Goal: Transaction & Acquisition: Register for event/course

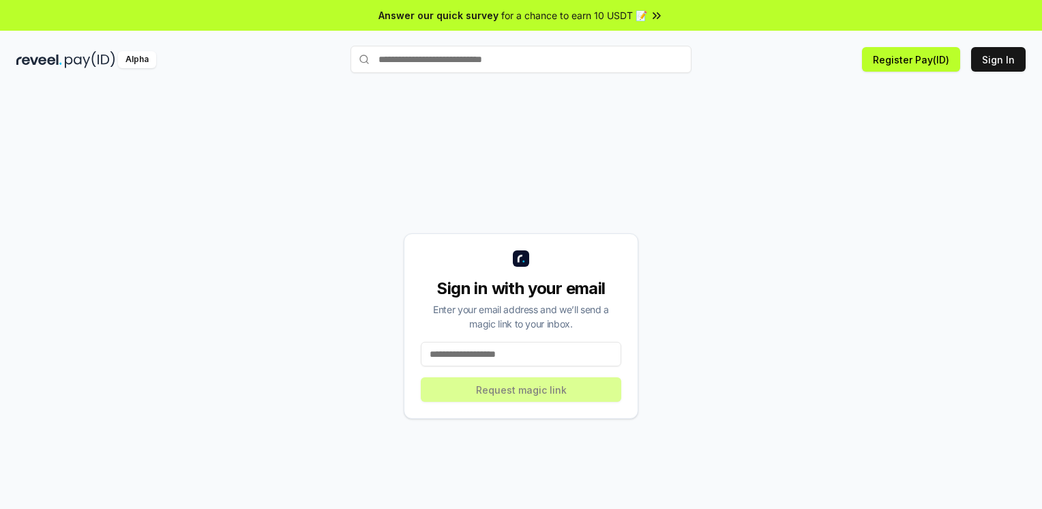
click at [510, 355] on input at bounding box center [521, 354] width 200 height 25
type input "**********"
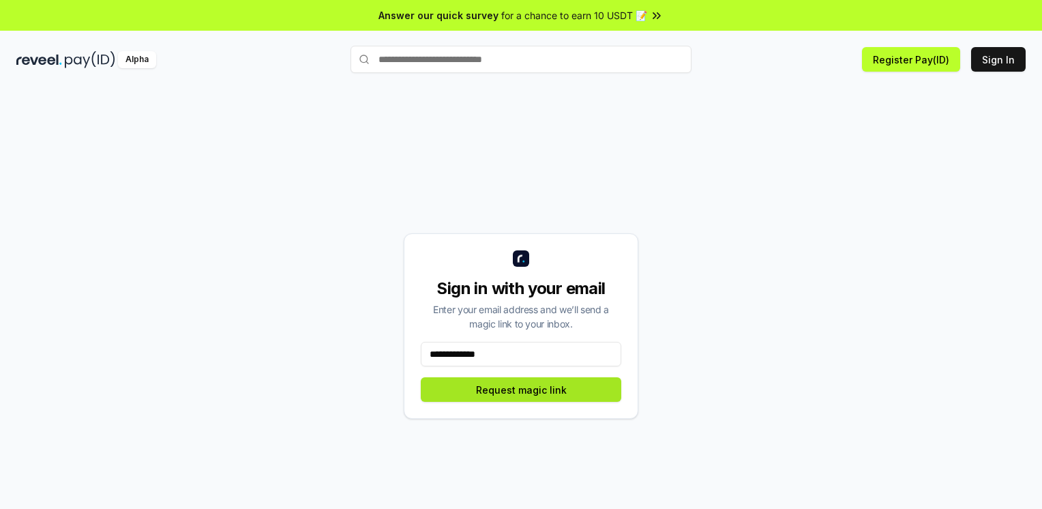
click at [513, 392] on button "Request magic link" at bounding box center [521, 389] width 200 height 25
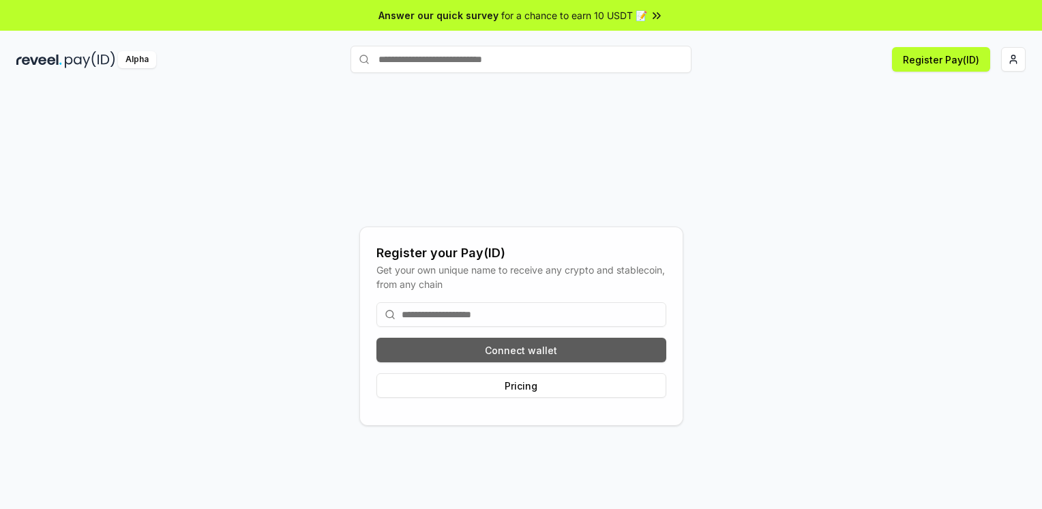
click at [536, 351] on button "Connect wallet" at bounding box center [521, 349] width 290 height 25
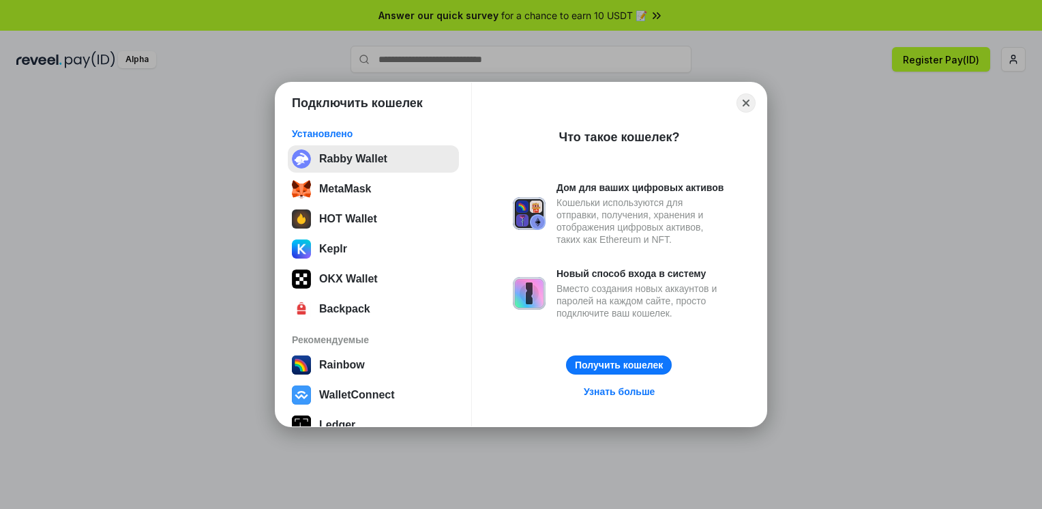
click at [375, 162] on button "Rabby Wallet" at bounding box center [373, 158] width 171 height 27
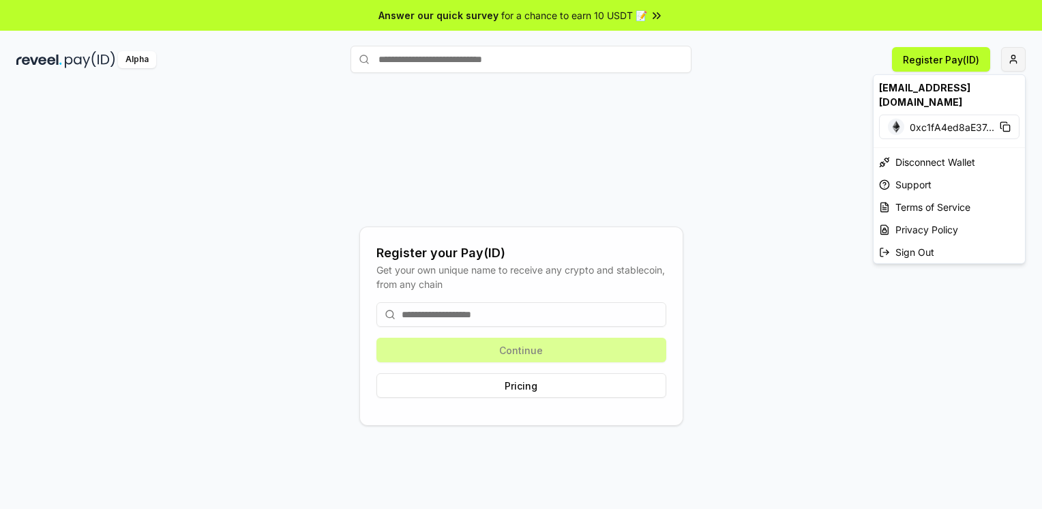
click at [1012, 58] on html "Answer our quick survey for a chance to earn 10 USDT 📝 Alpha Register Pay(ID) R…" at bounding box center [521, 254] width 1042 height 509
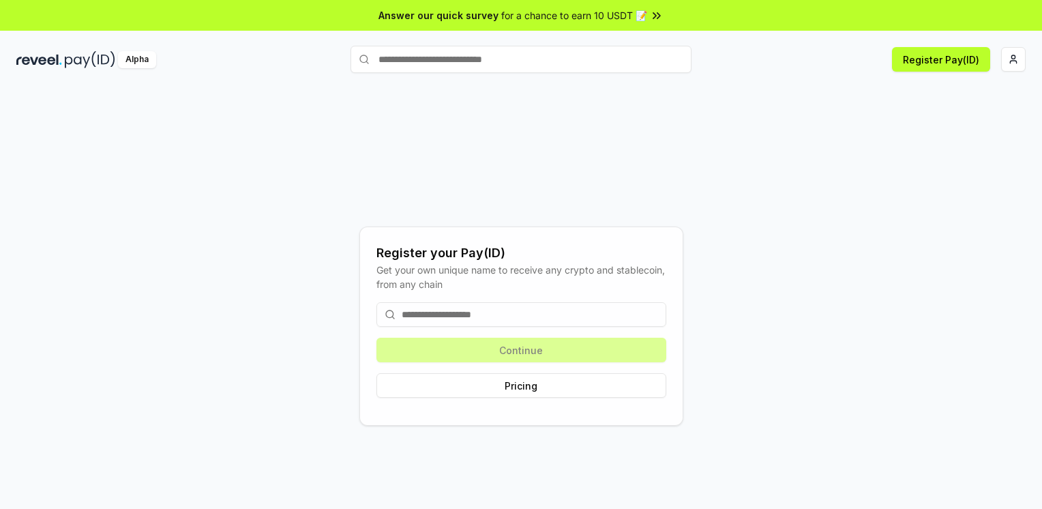
click at [789, 228] on html "Answer our quick survey for a chance to earn 10 USDT 📝 Alpha Register Pay(ID) R…" at bounding box center [521, 254] width 1042 height 509
click at [507, 317] on input at bounding box center [521, 314] width 290 height 25
click at [732, 146] on div "Register your Pay(ID) Get your own unique name to receive any crypto and stable…" at bounding box center [520, 325] width 1009 height 443
click at [530, 383] on button "Pricing" at bounding box center [521, 385] width 290 height 25
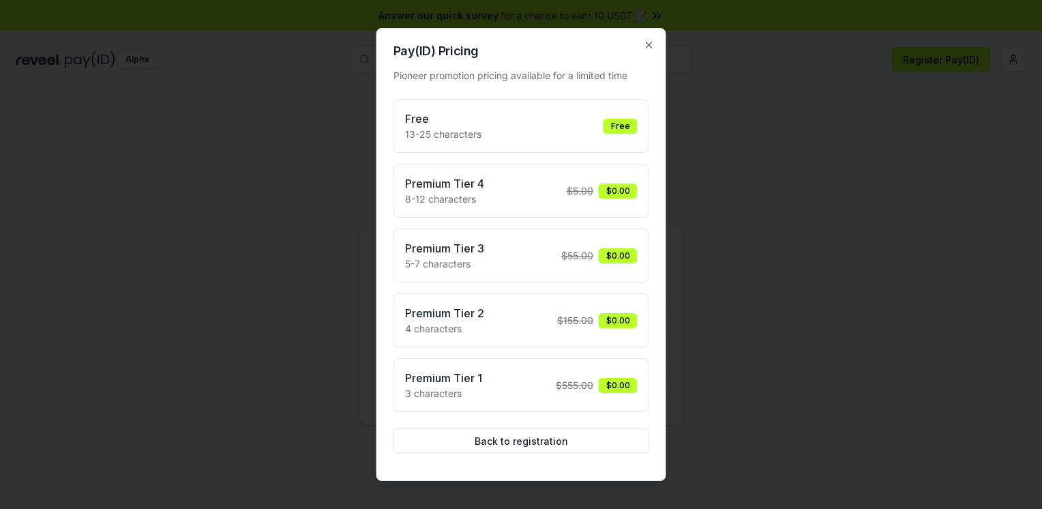
click at [543, 128] on div "Free 13-25 characters Free" at bounding box center [521, 125] width 232 height 31
click at [499, 438] on button "Back to registration" at bounding box center [521, 440] width 256 height 25
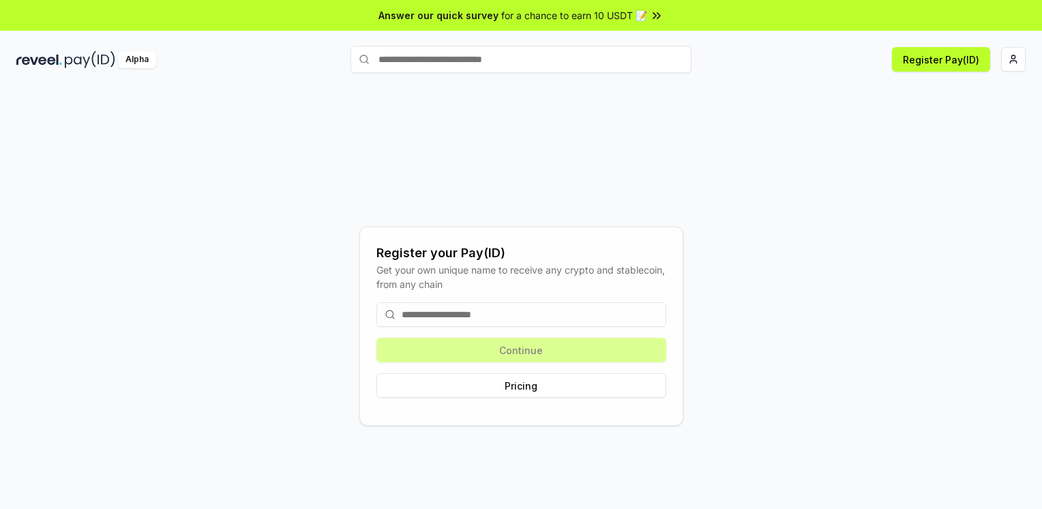
click at [436, 308] on input at bounding box center [521, 314] width 290 height 25
type input "*******"
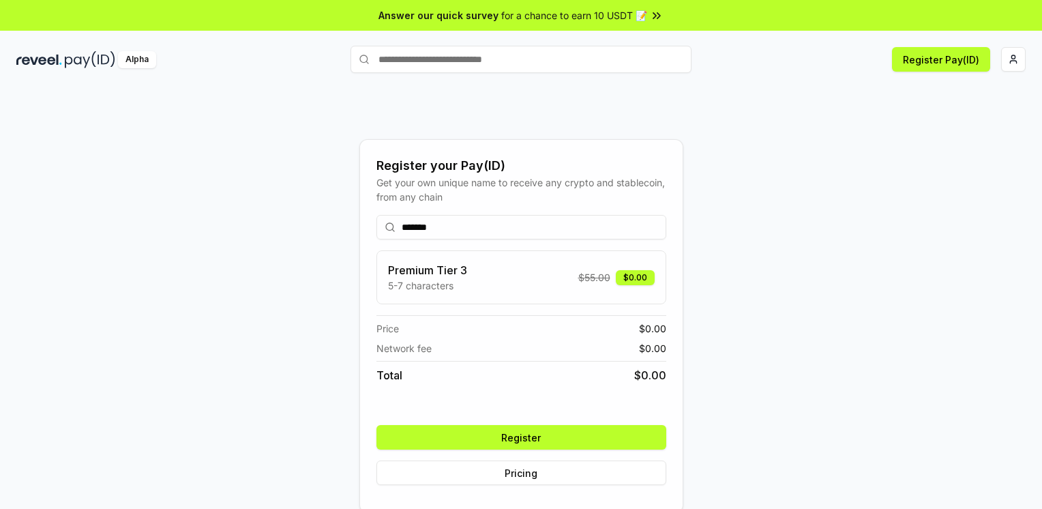
click at [751, 260] on div "Register your Pay(ID) Get your own unique name to receive any crypto and stable…" at bounding box center [520, 325] width 1009 height 443
click at [534, 436] on button "Register" at bounding box center [521, 437] width 290 height 25
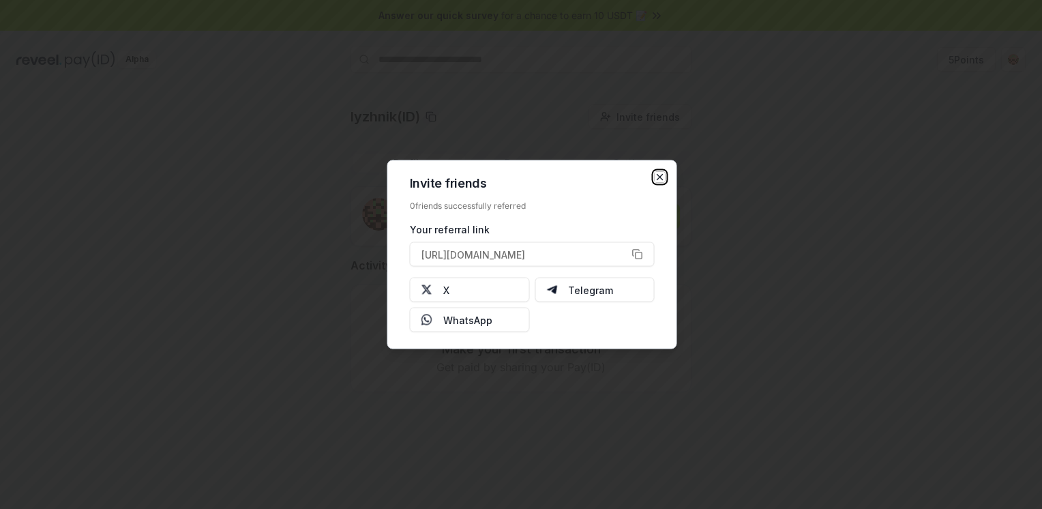
click at [659, 179] on icon "button" at bounding box center [659, 177] width 11 height 11
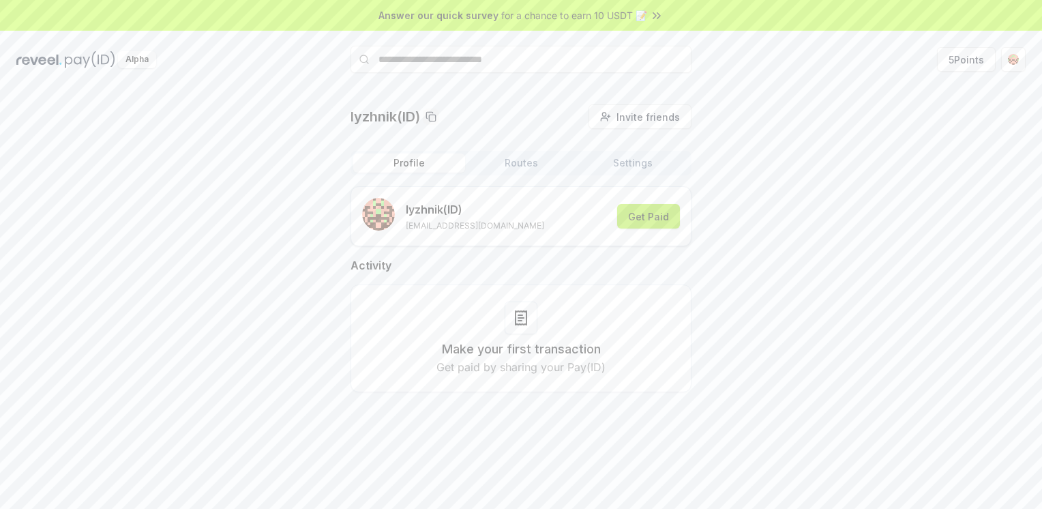
click at [650, 220] on button "Get Paid" at bounding box center [648, 216] width 63 height 25
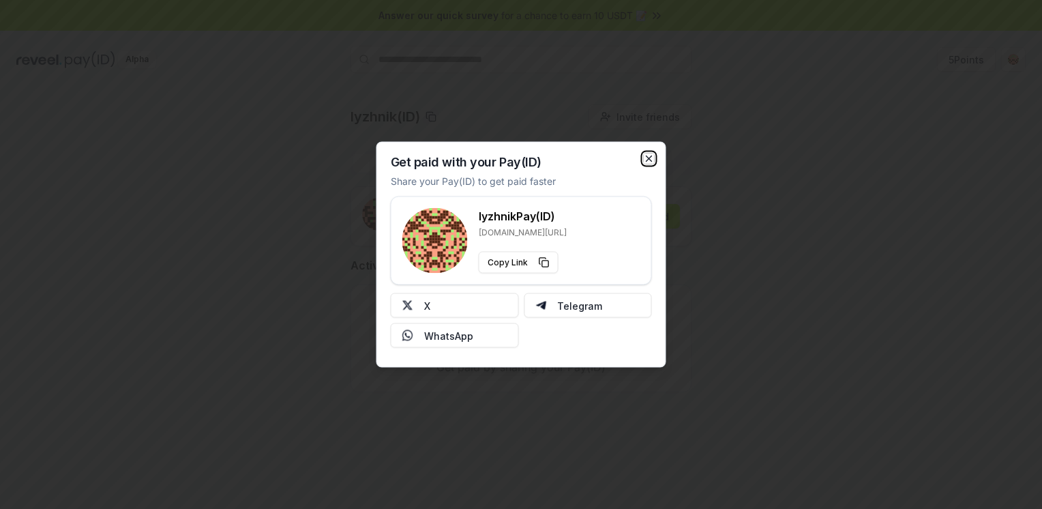
click at [646, 156] on icon "button" at bounding box center [648, 158] width 5 height 5
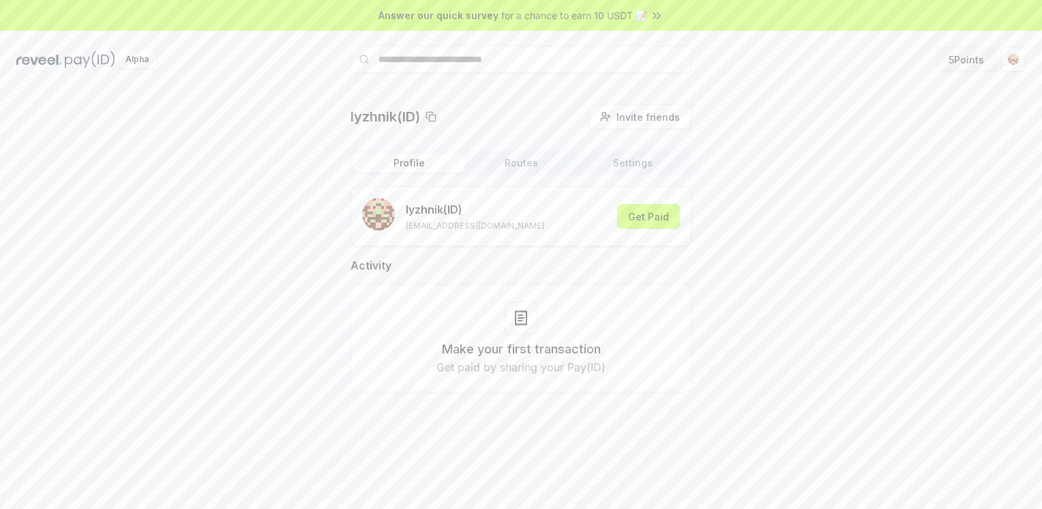
click at [968, 59] on button "5 Points" at bounding box center [966, 59] width 59 height 25
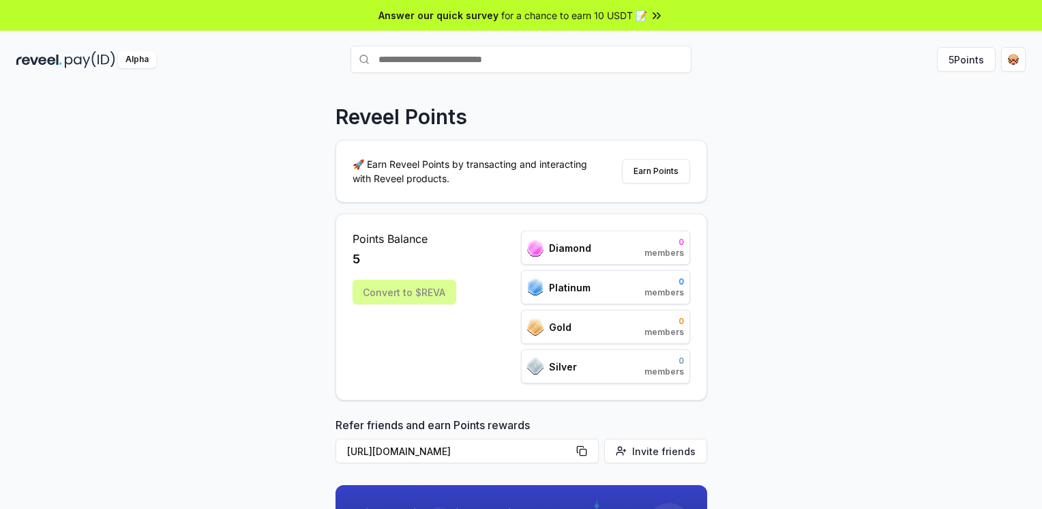
click at [773, 169] on div "Reveel Points 🚀 Earn Reveel Points by transacting and interacting with Reveel p…" at bounding box center [521, 312] width 1042 height 470
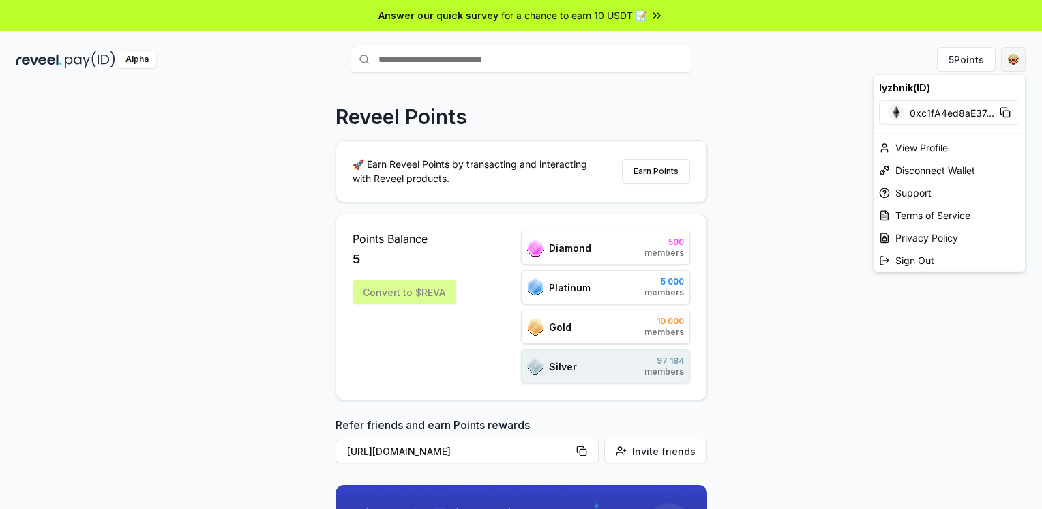
click at [1015, 61] on html "Answer our quick survey for a chance to earn 10 USDT 📝 Alpha 5 Points Reveel Po…" at bounding box center [521, 254] width 1042 height 509
click at [932, 151] on div "View Profile" at bounding box center [948, 147] width 151 height 22
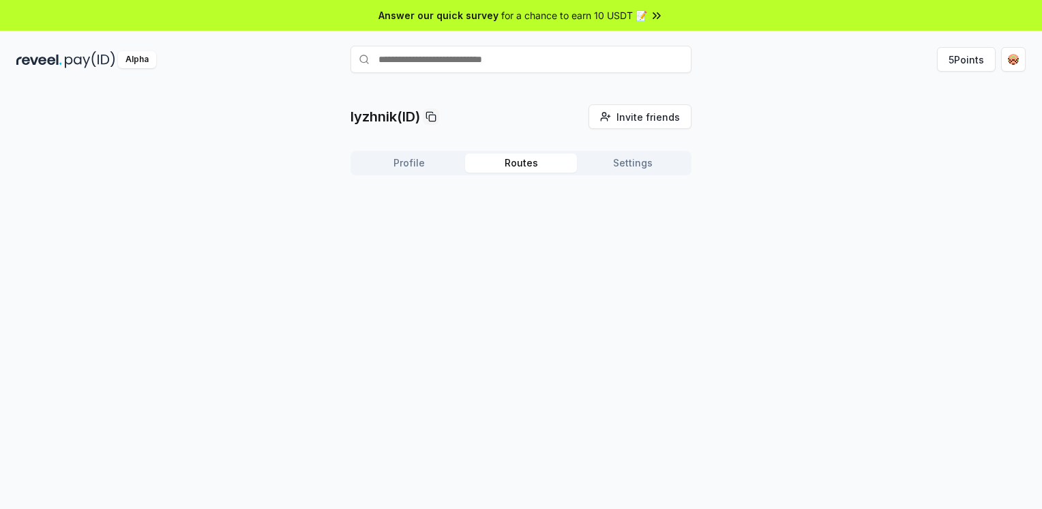
click at [529, 162] on button "Routes" at bounding box center [521, 162] width 112 height 19
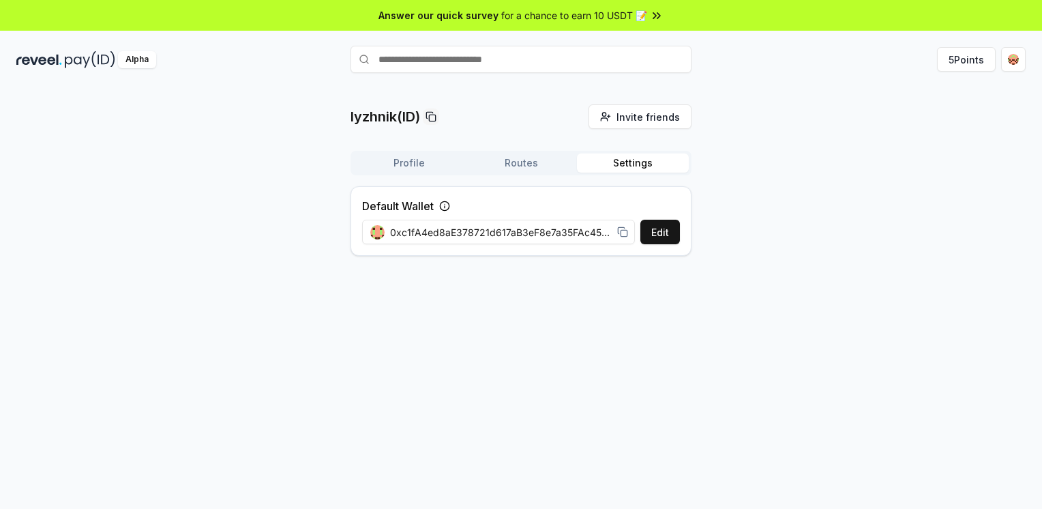
click at [638, 163] on button "Settings" at bounding box center [633, 162] width 112 height 19
click at [654, 164] on button "Settings" at bounding box center [633, 162] width 112 height 19
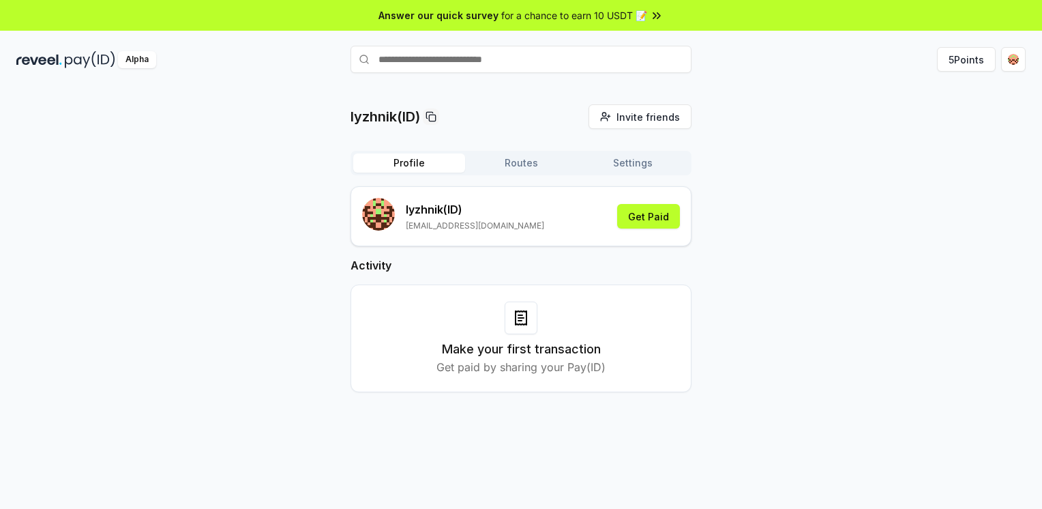
click at [450, 157] on button "Profile" at bounding box center [409, 162] width 112 height 19
click at [777, 187] on div "lyzhnik(ID) Invite friends Invite Profile Routes Settings lyzhnik (ID) lav81@ma…" at bounding box center [520, 259] width 1009 height 310
click at [652, 221] on button "Get Paid" at bounding box center [648, 216] width 63 height 25
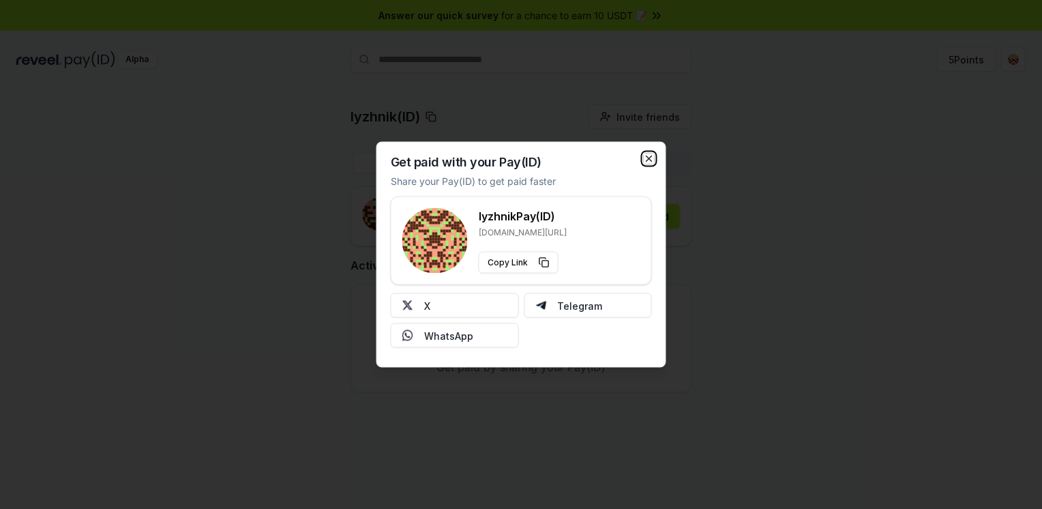
click at [648, 159] on icon "button" at bounding box center [649, 158] width 11 height 11
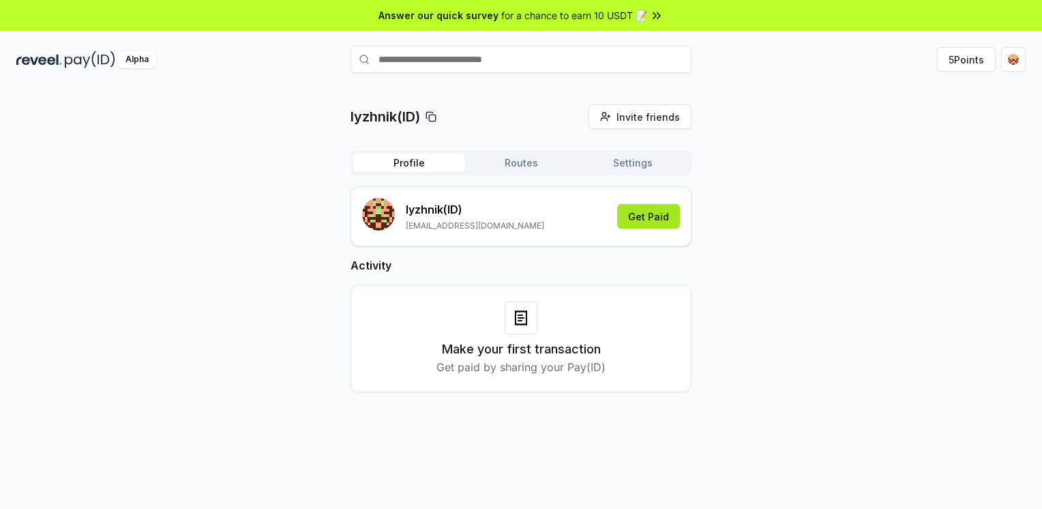
click at [647, 214] on button "Get Paid" at bounding box center [648, 216] width 63 height 25
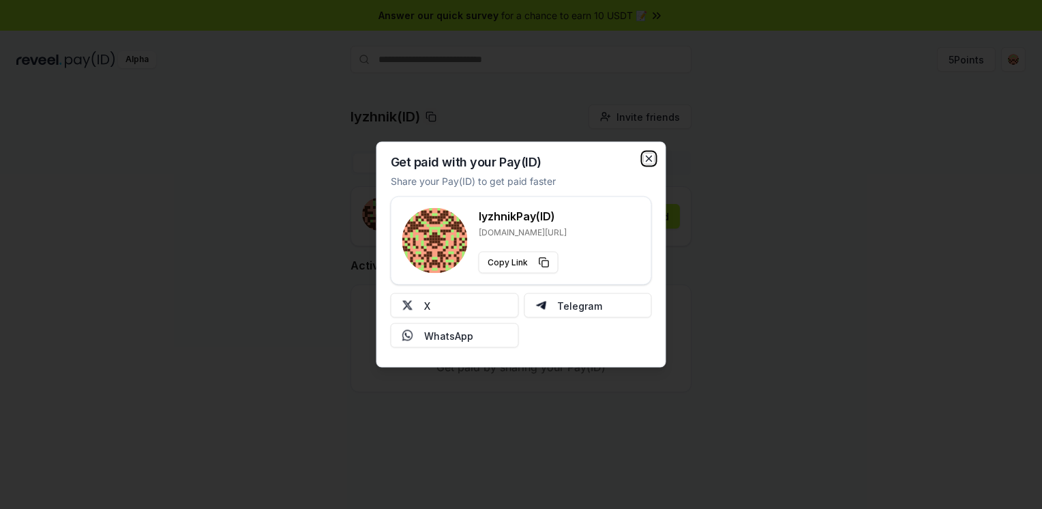
click at [649, 157] on icon "button" at bounding box center [649, 158] width 11 height 11
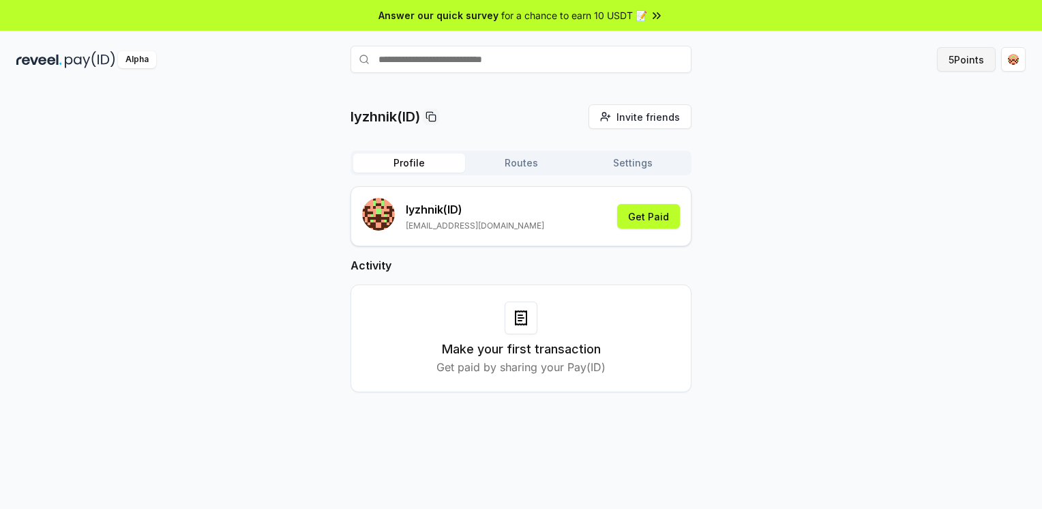
click at [963, 62] on button "5 Points" at bounding box center [966, 59] width 59 height 25
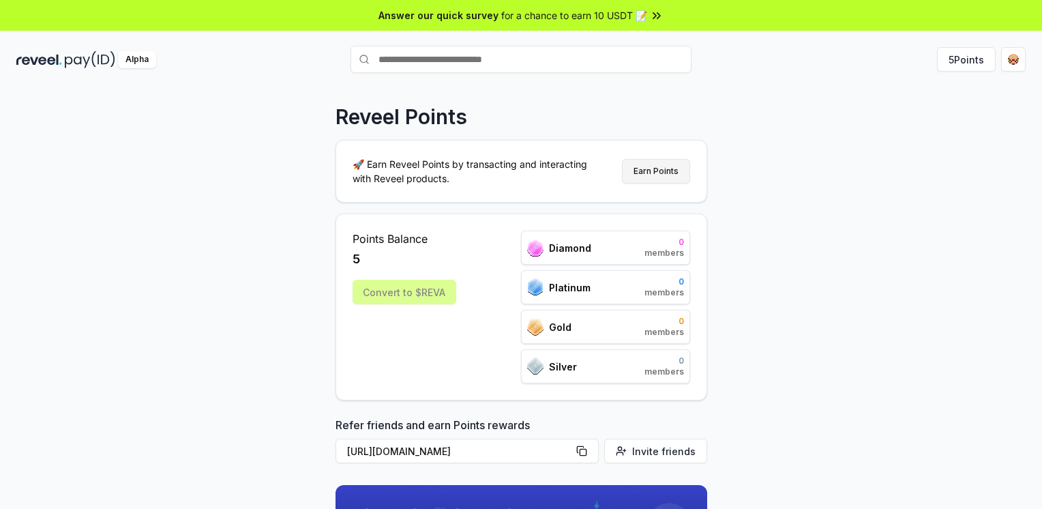
click at [658, 172] on button "Earn Points" at bounding box center [656, 171] width 68 height 25
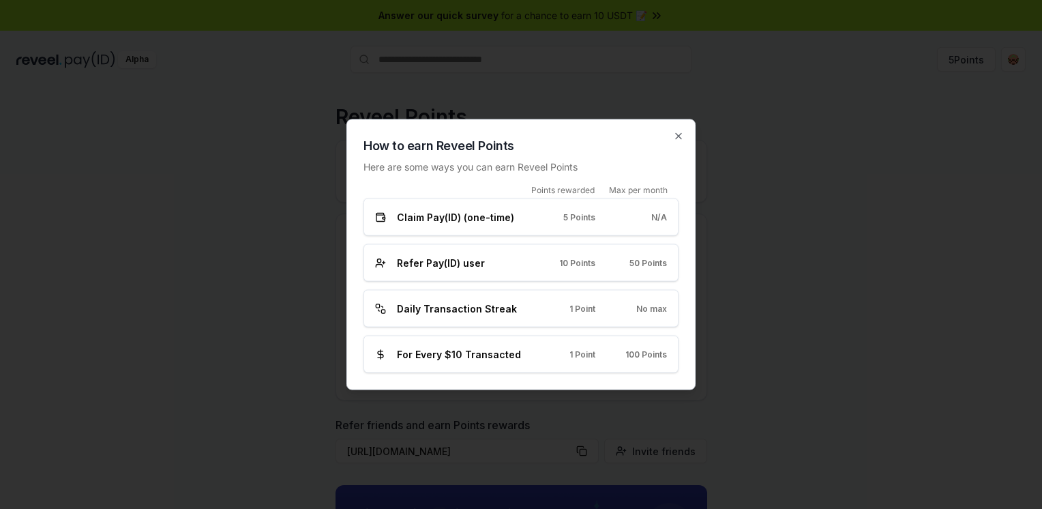
click at [585, 215] on span "5 Points" at bounding box center [579, 216] width 32 height 11
click at [508, 220] on span "Claim Pay(ID) (one-time)" at bounding box center [455, 217] width 117 height 14
click at [453, 220] on span "Claim Pay(ID) (one-time)" at bounding box center [455, 217] width 117 height 14
click at [453, 265] on span "Refer Pay(ID) user" at bounding box center [441, 263] width 88 height 14
click at [456, 306] on span "Daily Transaction Streak" at bounding box center [457, 308] width 120 height 14
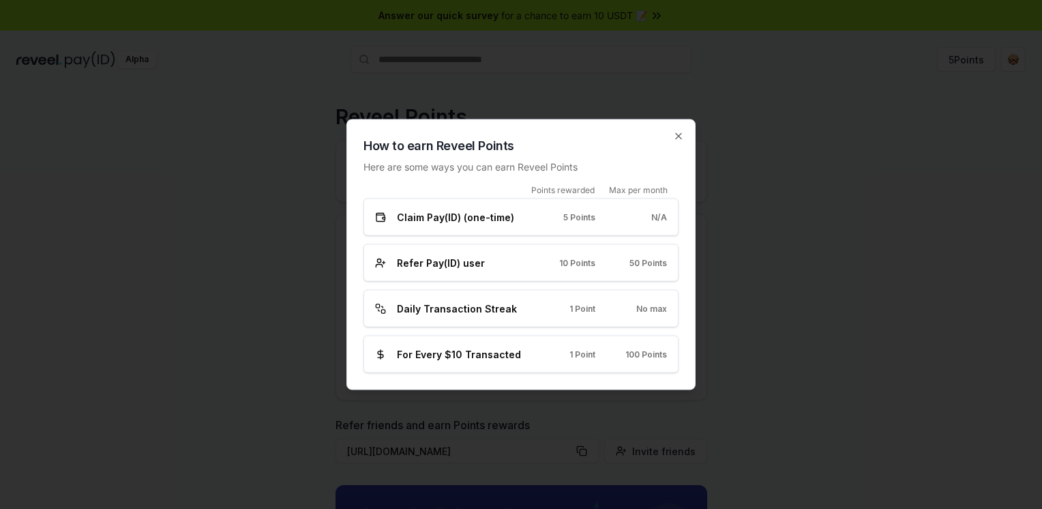
click at [450, 356] on span "For Every $10 Transacted" at bounding box center [459, 354] width 124 height 14
click at [676, 138] on icon "button" at bounding box center [678, 136] width 11 height 11
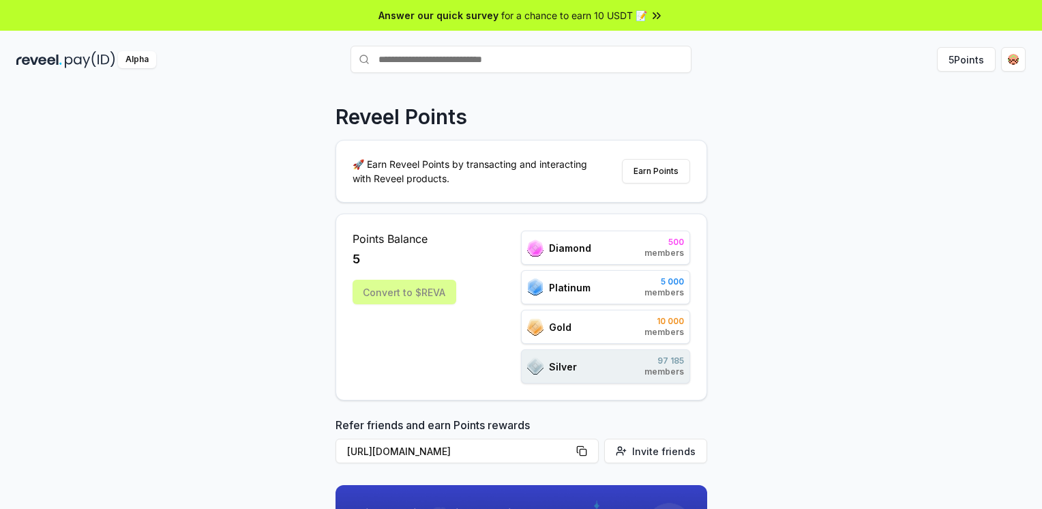
click at [799, 257] on div "Reveel Points 🚀 Earn Reveel Points by transacting and interacting with Reveel p…" at bounding box center [521, 312] width 1042 height 470
click at [401, 296] on div "Convert to $REVA" at bounding box center [404, 292] width 104 height 25
click at [404, 290] on div "Convert to $REVA" at bounding box center [404, 292] width 104 height 25
click at [621, 364] on div "Silver 97 185 members" at bounding box center [605, 366] width 169 height 34
click at [653, 174] on button "Earn Points" at bounding box center [656, 171] width 68 height 25
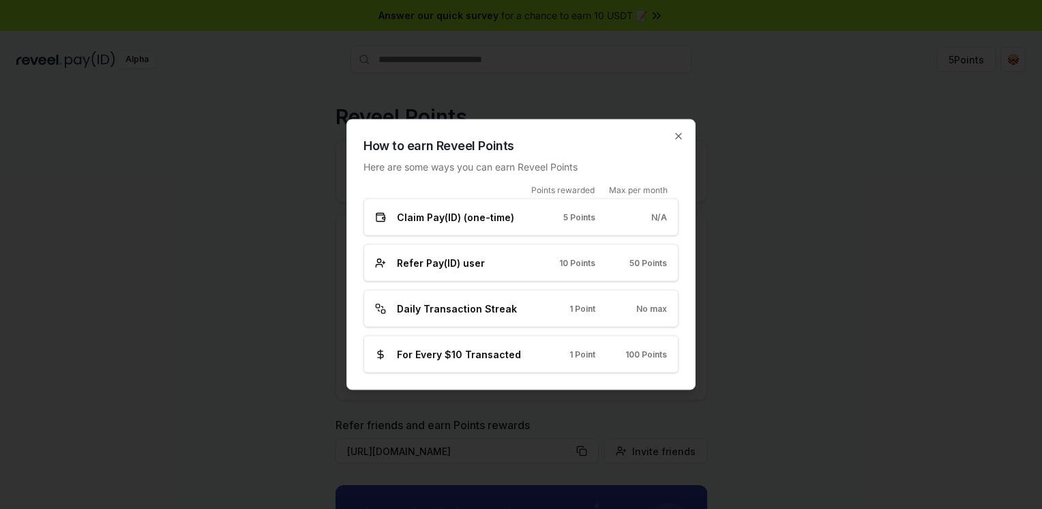
click at [642, 222] on div "N/A" at bounding box center [642, 216] width 50 height 11
click at [678, 137] on icon "button" at bounding box center [678, 136] width 5 height 5
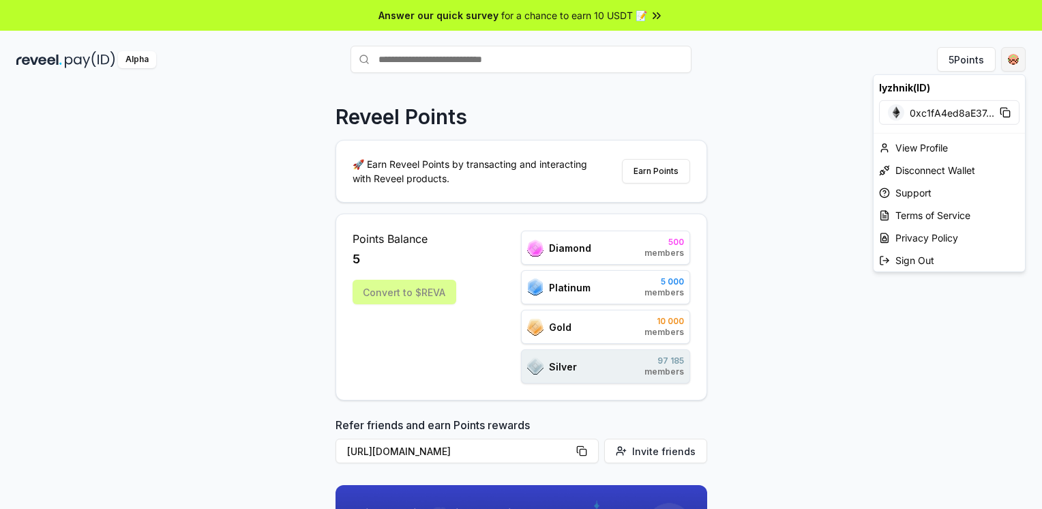
click at [1012, 61] on html "Answer our quick survey for a chance to earn 10 USDT 📝 Alpha 5 Points Reveel Po…" at bounding box center [521, 254] width 1042 height 509
click at [924, 112] on span "0xc1fA4ed8aE37 ..." at bounding box center [951, 112] width 85 height 14
click at [918, 147] on div "View Profile" at bounding box center [948, 147] width 151 height 22
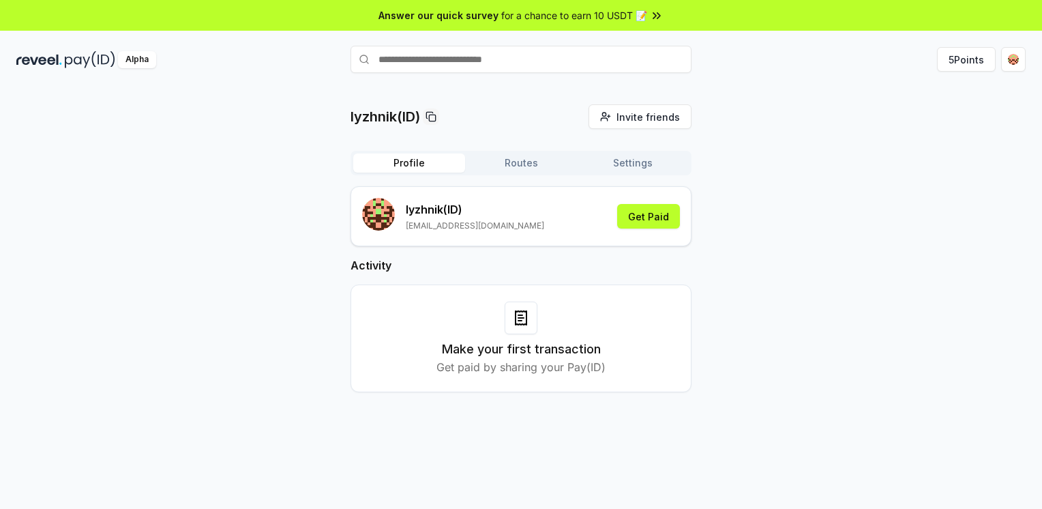
click at [519, 352] on h3 "Make your first transaction" at bounding box center [521, 349] width 159 height 19
click at [521, 320] on icon at bounding box center [519, 320] width 3 height 0
click at [512, 367] on p "Get paid by sharing your Pay(ID)" at bounding box center [520, 367] width 169 height 16
click at [567, 361] on p "Get paid by sharing your Pay(ID)" at bounding box center [520, 367] width 169 height 16
click at [649, 222] on button "Get Paid" at bounding box center [648, 216] width 63 height 25
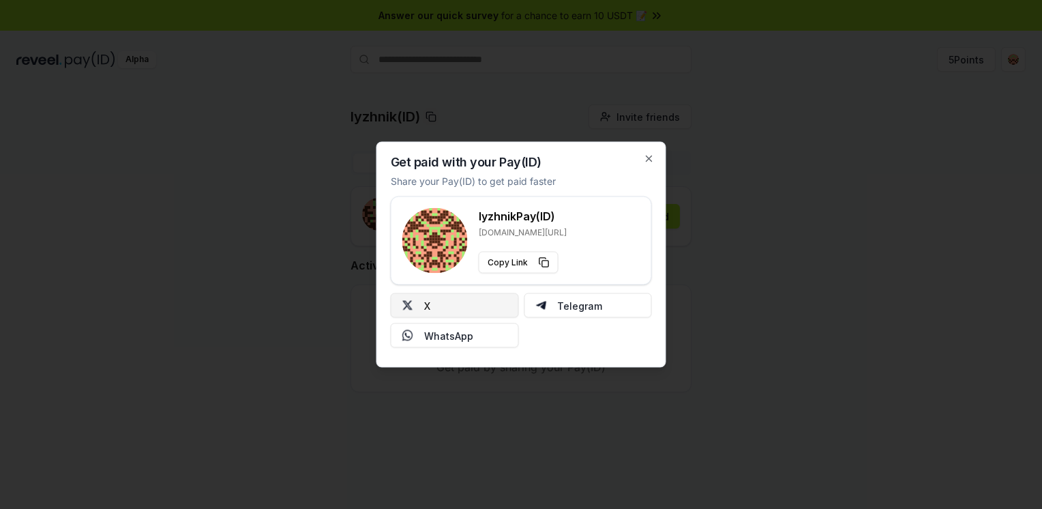
click at [472, 299] on button "X" at bounding box center [455, 305] width 128 height 25
click at [649, 160] on icon "button" at bounding box center [649, 158] width 11 height 11
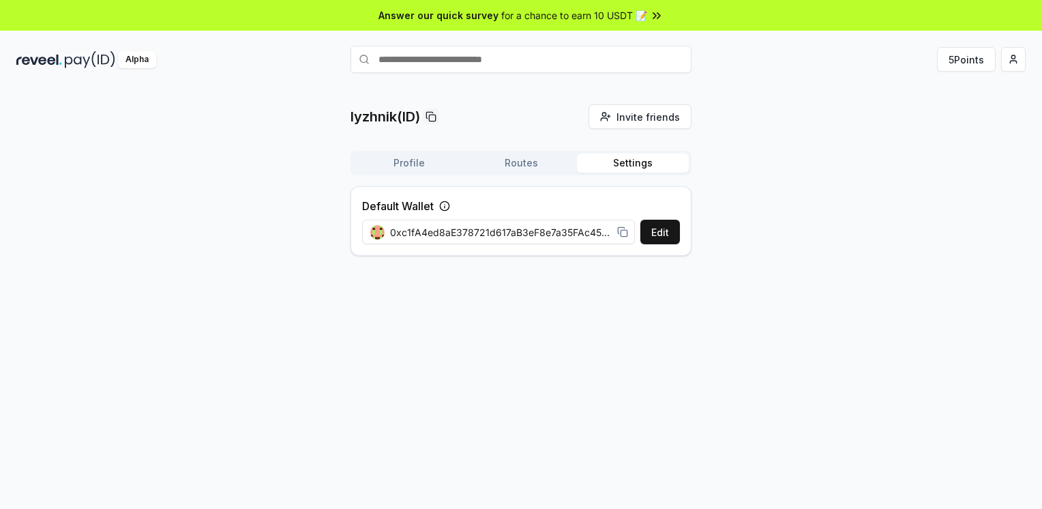
click at [644, 155] on button "Settings" at bounding box center [633, 162] width 112 height 19
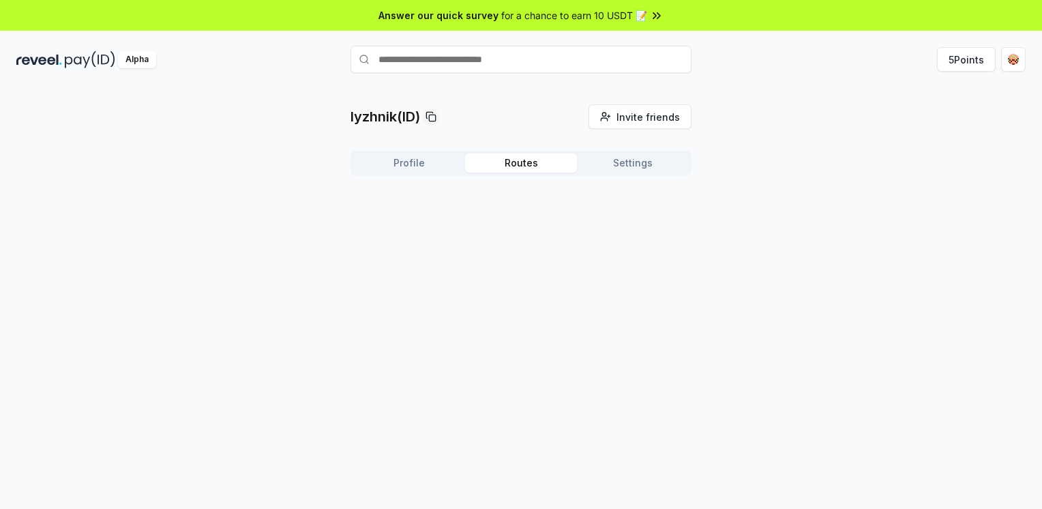
click at [539, 162] on button "Routes" at bounding box center [521, 162] width 112 height 19
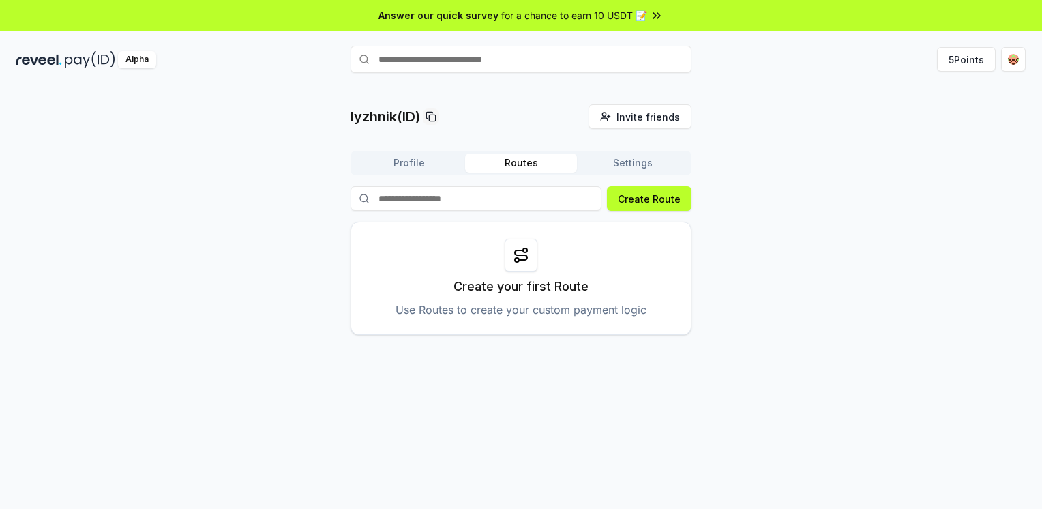
click at [527, 259] on icon at bounding box center [521, 255] width 16 height 16
click at [528, 305] on p "Use Routes to create your custom payment logic" at bounding box center [520, 309] width 251 height 16
